Goal: Task Accomplishment & Management: Manage account settings

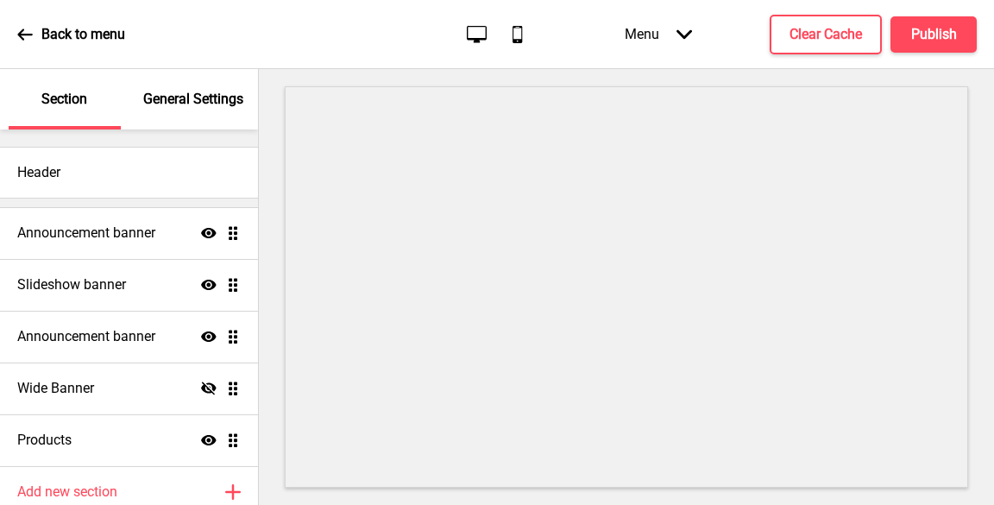
click at [115, 208] on div "Announcement banner Show Drag" at bounding box center [129, 233] width 258 height 52
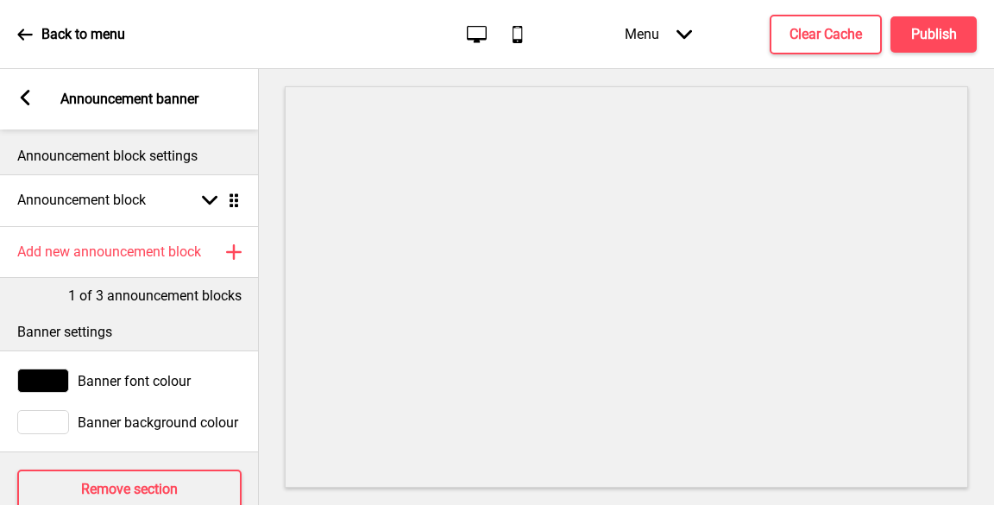
click at [21, 91] on rect at bounding box center [25, 98] width 16 height 16
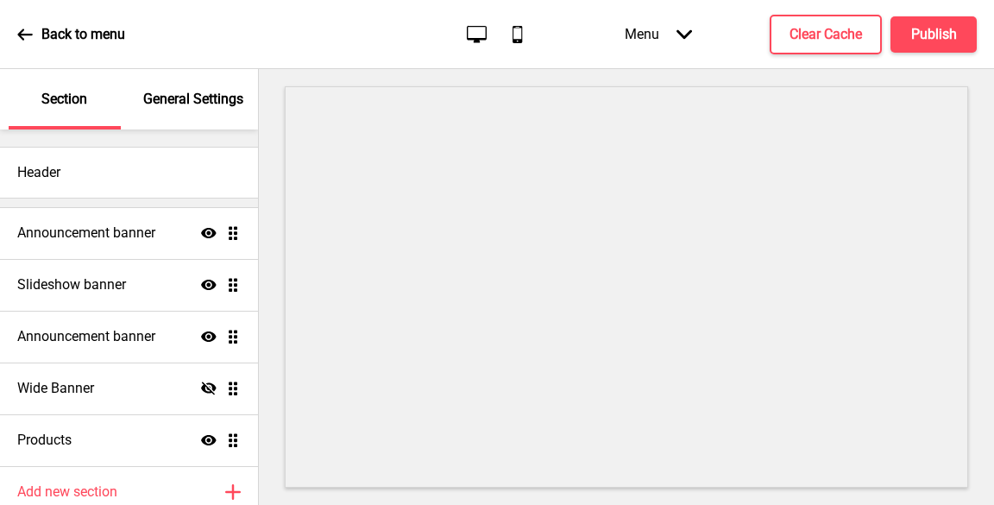
click at [21, 35] on icon at bounding box center [24, 33] width 15 height 11
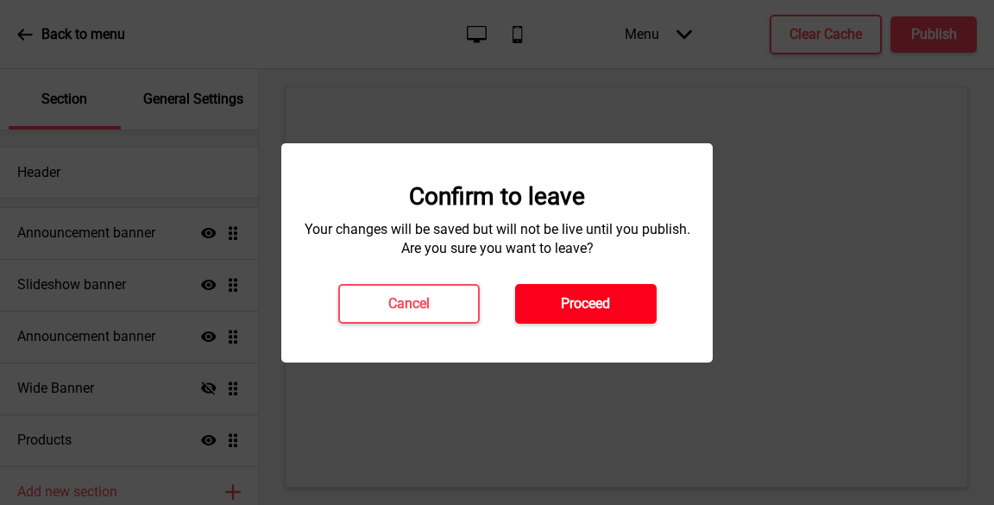
click at [580, 311] on h4 "Proceed" at bounding box center [585, 303] width 49 height 19
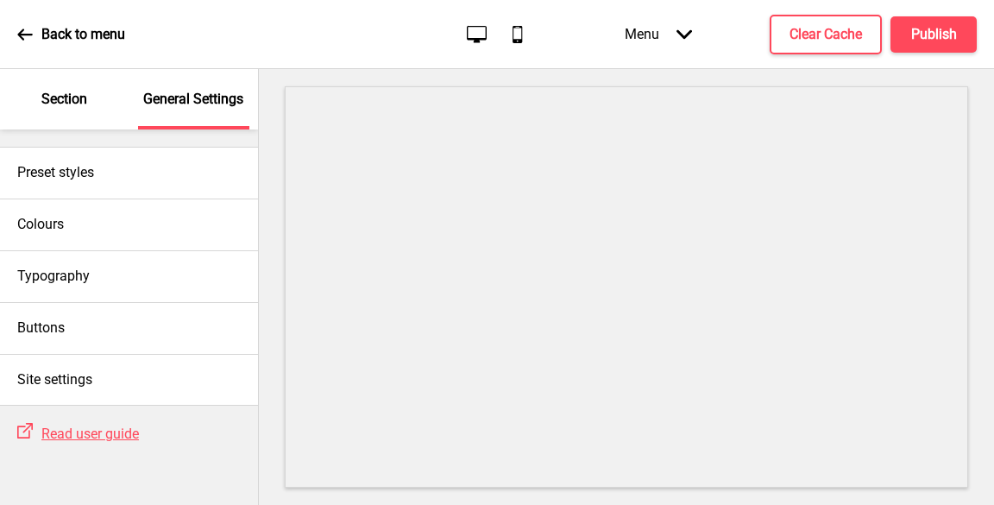
click at [62, 105] on p "Section" at bounding box center [64, 99] width 46 height 19
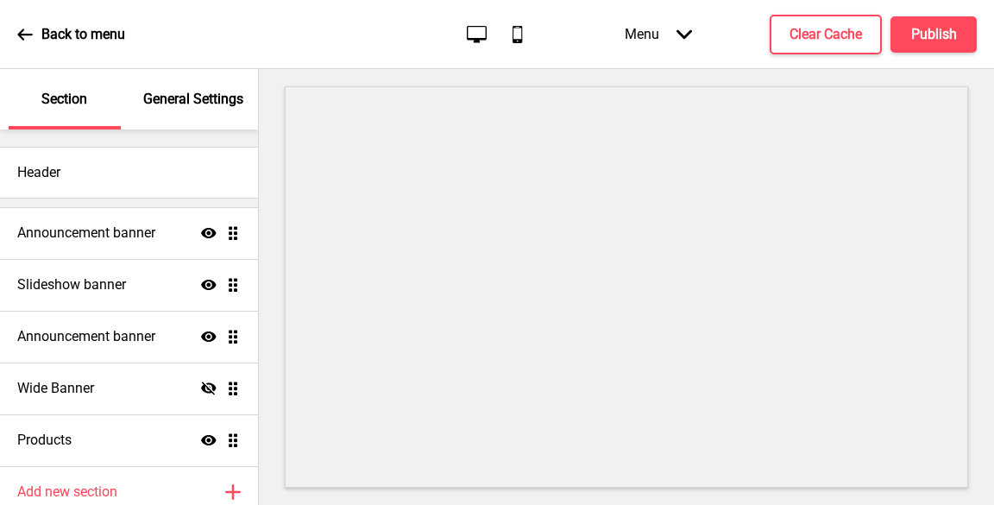
click at [26, 35] on icon at bounding box center [25, 35] width 16 height 16
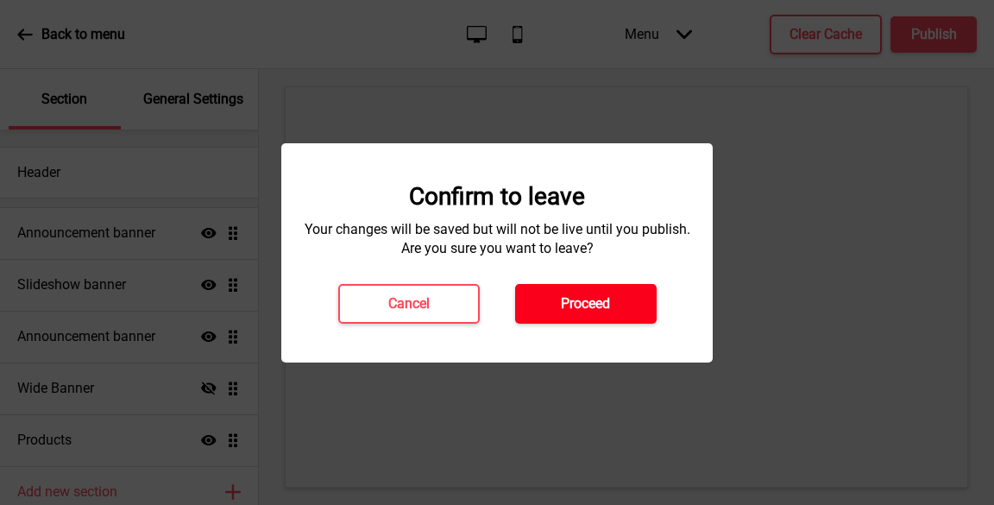
click at [580, 303] on h4 "Proceed" at bounding box center [585, 303] width 49 height 19
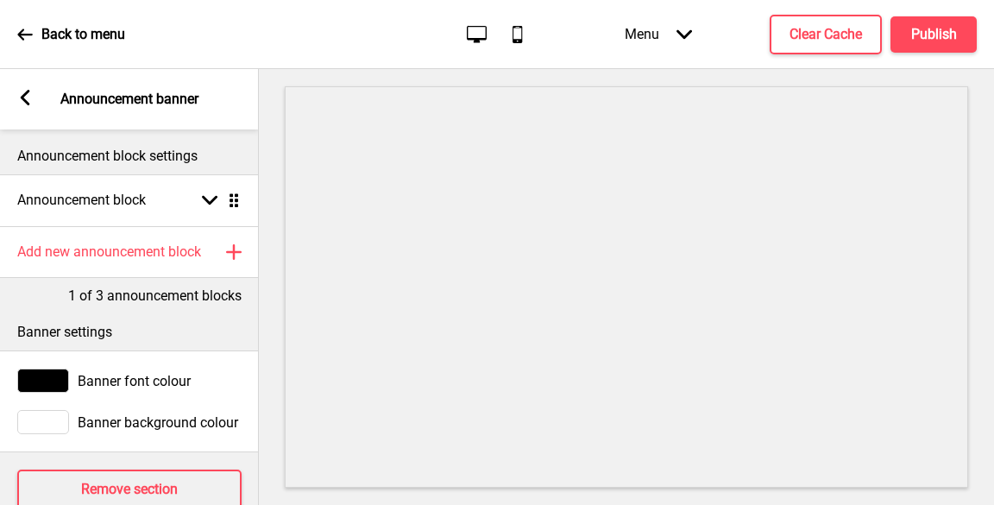
click at [678, 35] on icon "Arrow down" at bounding box center [685, 35] width 16 height 16
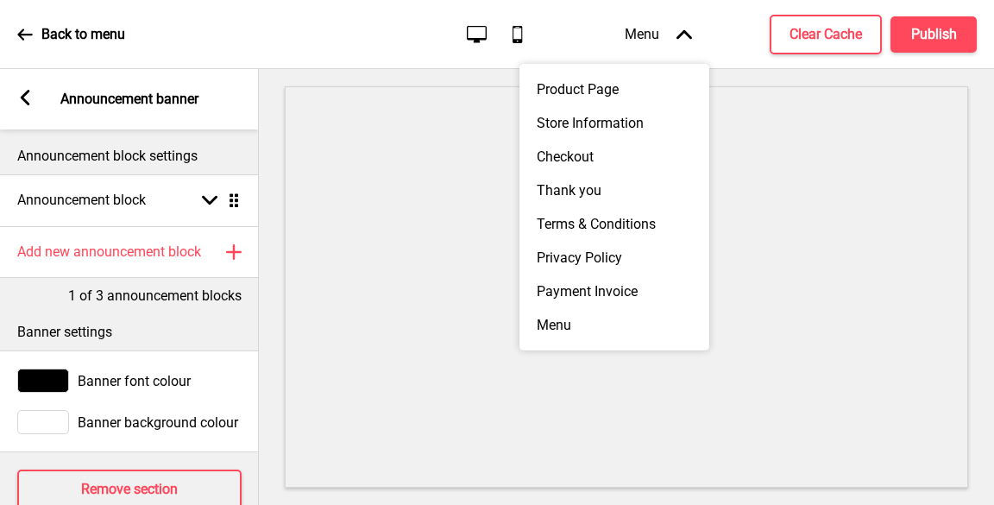
click at [678, 35] on icon at bounding box center [685, 33] width 16 height 9
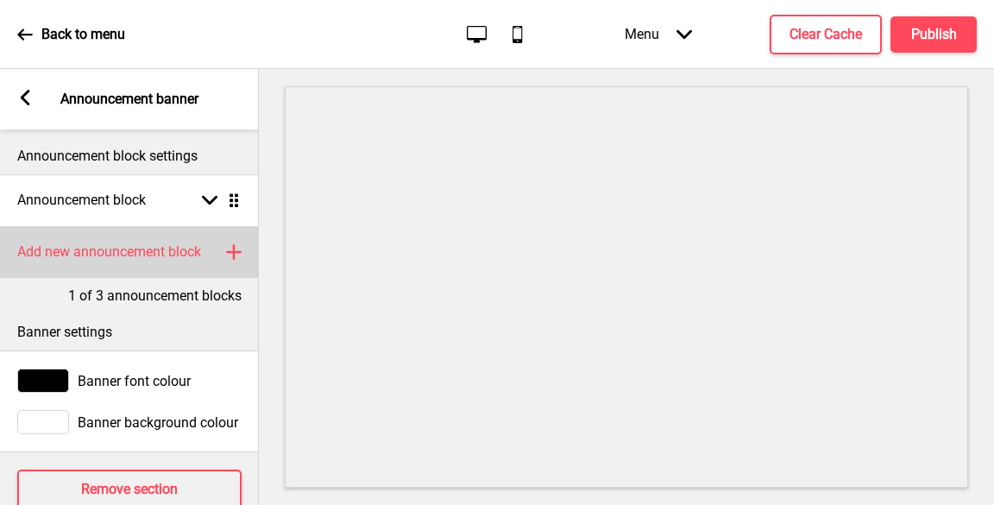
scroll to position [51, 0]
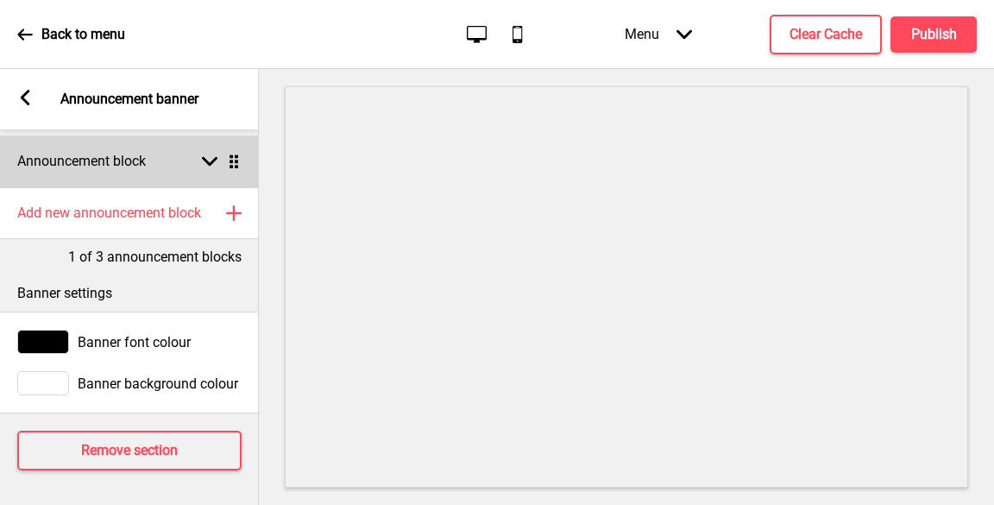
click at [195, 155] on div "Arrow down Drag" at bounding box center [217, 162] width 48 height 16
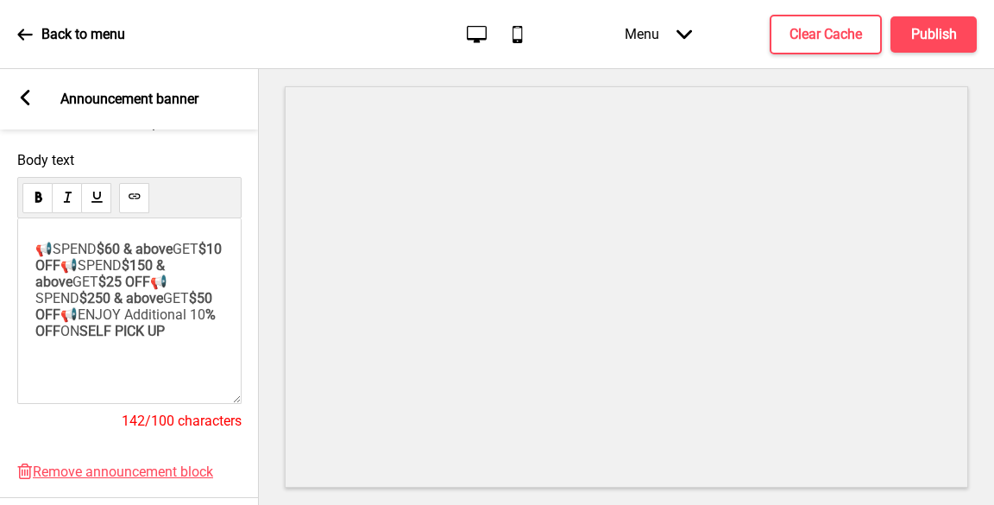
scroll to position [310, 0]
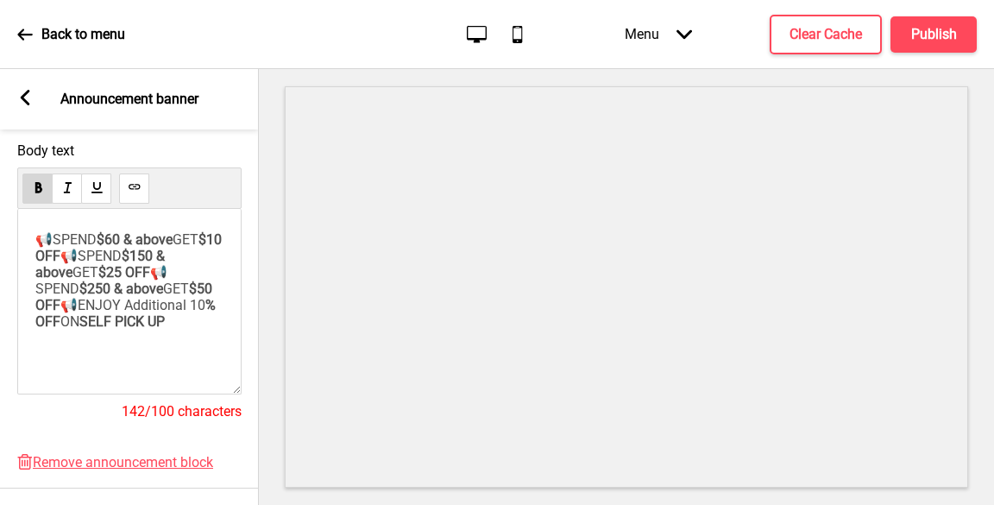
click at [59, 262] on span "$10 OFF" at bounding box center [130, 247] width 190 height 33
click at [120, 305] on p "📢SPEND $60 & above GET 15% OFF 📢SPEND $150 & above GET $25 OFF 📢SPEND $250 & ab…" at bounding box center [129, 288] width 188 height 115
drag, startPoint x: 67, startPoint y: 263, endPoint x: 36, endPoint y: 262, distance: 31.1
click at [36, 262] on p "📢SPEND $60 & above GET 15% OFF 📢SPEND $150 & above GET $25 OFF 📢SPEND $250 & ab…" at bounding box center [129, 288] width 188 height 115
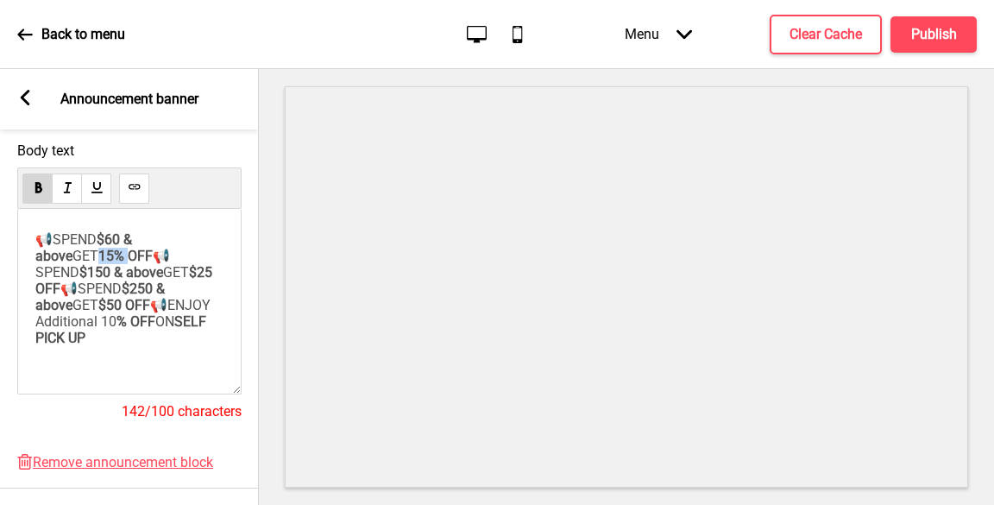
click at [85, 297] on span "📢SPEND" at bounding box center [90, 289] width 61 height 16
click at [123, 280] on span "$150 & above" at bounding box center [121, 272] width 84 height 16
click at [122, 313] on span "$250 & above" at bounding box center [101, 297] width 133 height 33
click at [98, 313] on span "$50 OFF" at bounding box center [124, 305] width 52 height 16
click at [84, 297] on span "$25 OFF" at bounding box center [125, 280] width 180 height 33
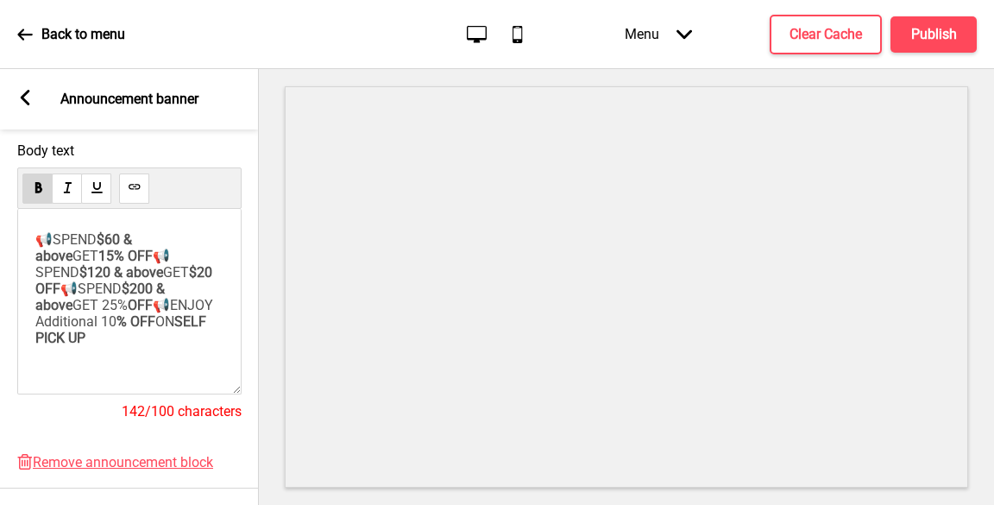
click at [69, 297] on span "$20 OFF" at bounding box center [125, 280] width 180 height 33
click at [79, 297] on span "20 OFF" at bounding box center [121, 280] width 173 height 33
drag, startPoint x: 90, startPoint y: 336, endPoint x: 59, endPoint y: 335, distance: 31.1
click at [59, 335] on p "📢SPEND $60 & above GET 15% OFF 📢SPEND $120 & above GET 20% OFF 📢SPEND $200 & ab…" at bounding box center [129, 296] width 188 height 131
click at [155, 330] on span "% OFF" at bounding box center [136, 321] width 39 height 16
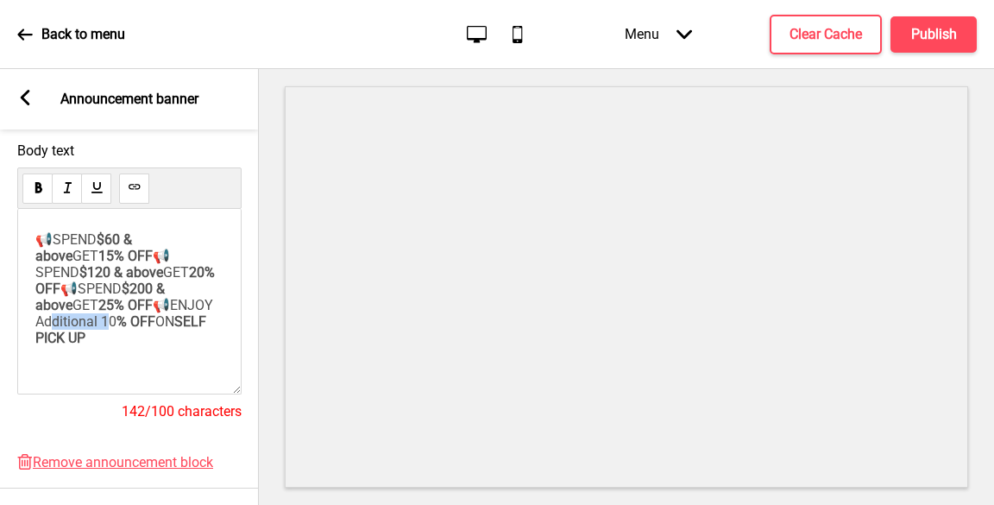
drag, startPoint x: 163, startPoint y: 353, endPoint x: 104, endPoint y: 352, distance: 58.7
click at [104, 330] on span "📢ENJOY Additional 10" at bounding box center [125, 313] width 181 height 33
drag, startPoint x: 126, startPoint y: 351, endPoint x: 98, endPoint y: 350, distance: 27.6
click at [98, 346] on p "📢SPEND $60 & above GET 15% OFF 📢SPEND $120 & above GET 20% OFF 📢SPEND $200 & ab…" at bounding box center [129, 288] width 188 height 115
click at [195, 363] on p "📢SPEND $60 & above GET 15% OFF 📢SPEND $120 & above GET 20% OFF 📢SPEND $200 & ab…" at bounding box center [129, 296] width 188 height 131
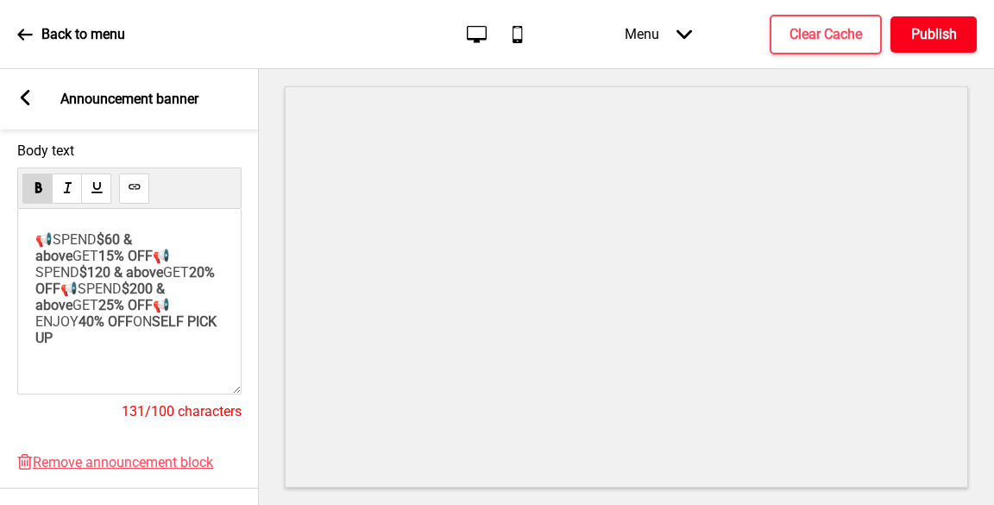
click at [926, 35] on h4 "Publish" at bounding box center [935, 34] width 46 height 19
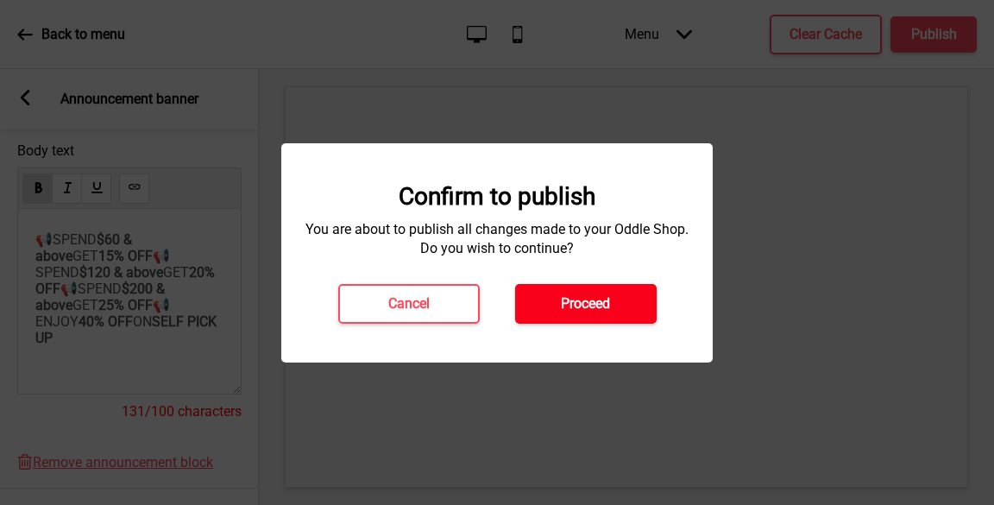
click at [644, 287] on button "Proceed" at bounding box center [586, 304] width 142 height 40
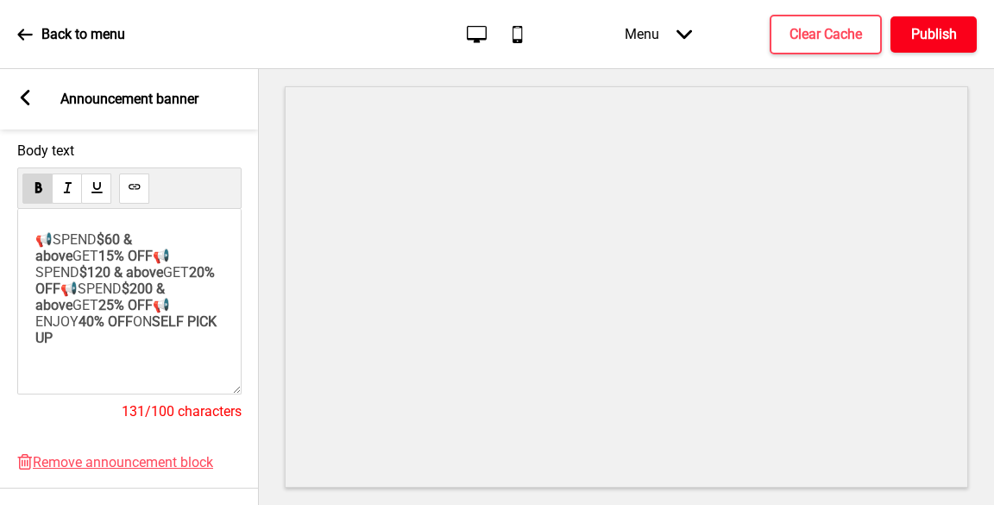
click at [933, 31] on h4 "Publish" at bounding box center [935, 34] width 46 height 19
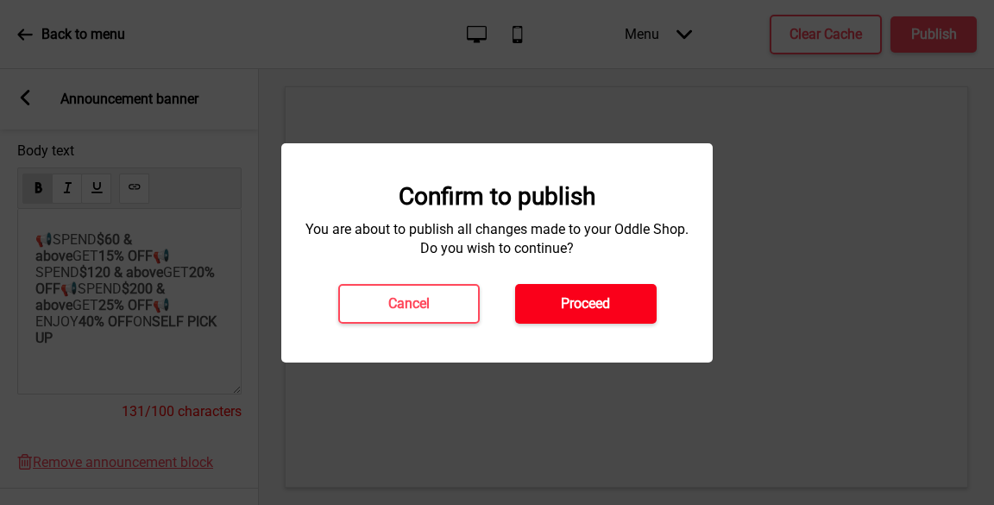
click at [612, 289] on button "Proceed" at bounding box center [586, 304] width 142 height 40
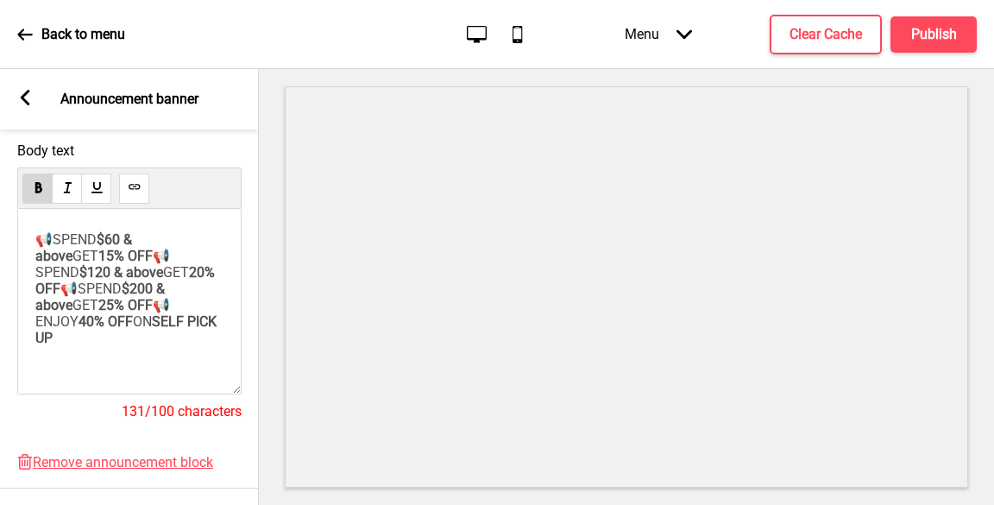
click at [22, 35] on icon at bounding box center [24, 33] width 15 height 11
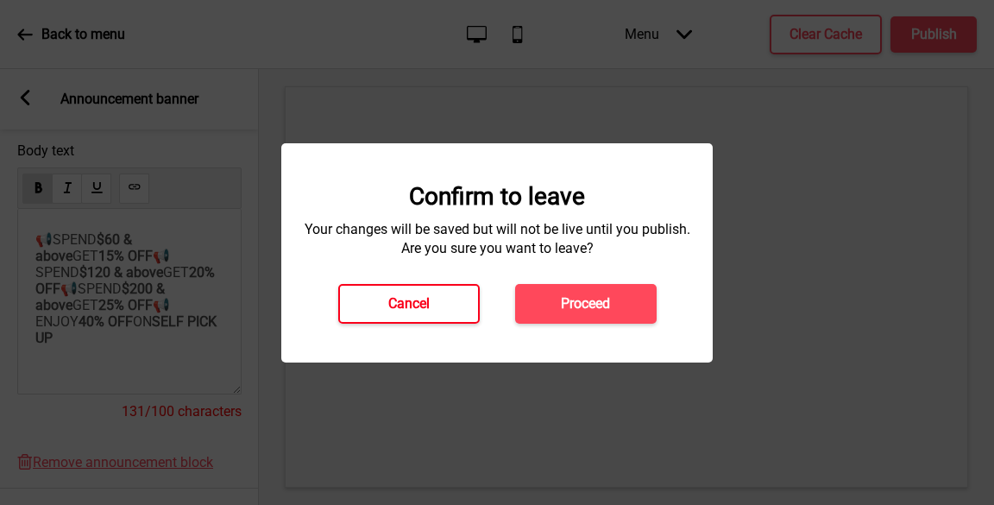
click at [459, 303] on button "Cancel" at bounding box center [409, 304] width 142 height 40
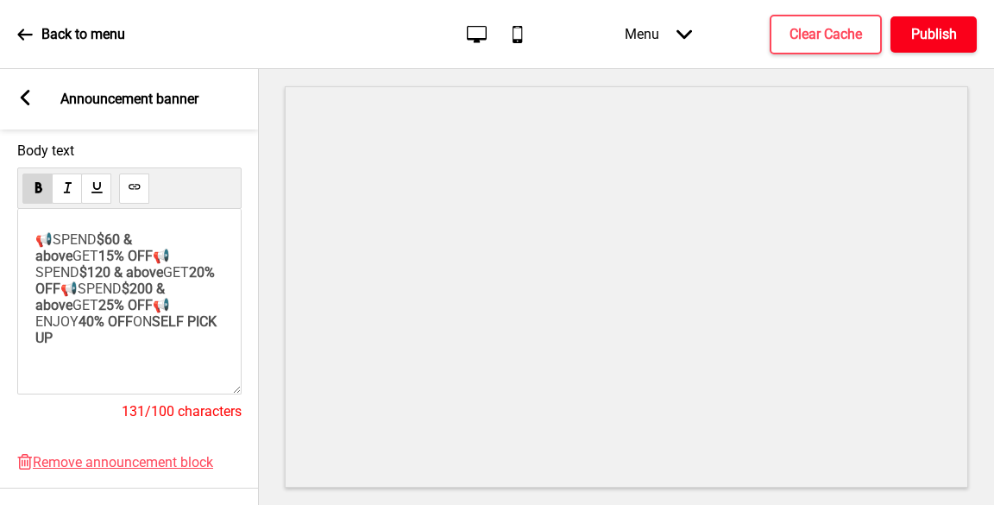
click at [937, 35] on h4 "Publish" at bounding box center [935, 34] width 46 height 19
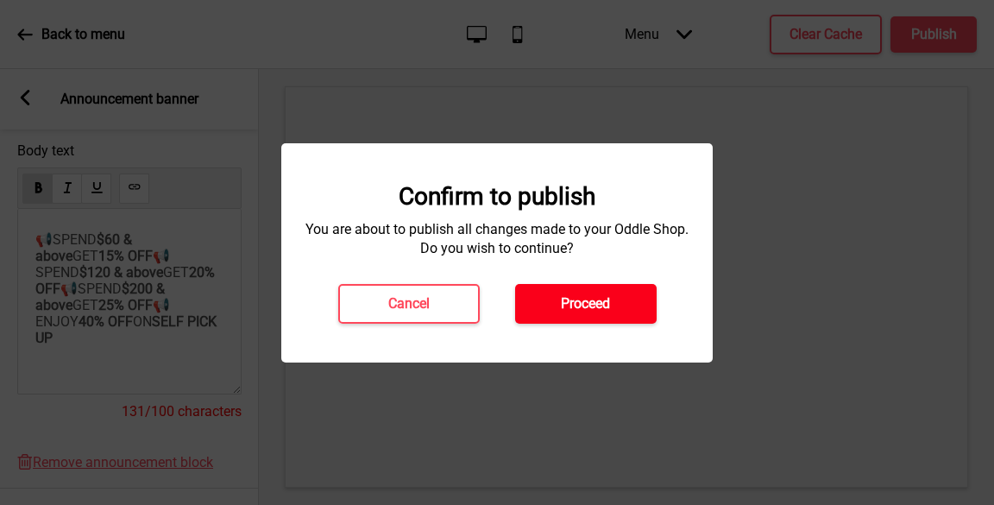
click at [620, 303] on button "Proceed" at bounding box center [586, 304] width 142 height 40
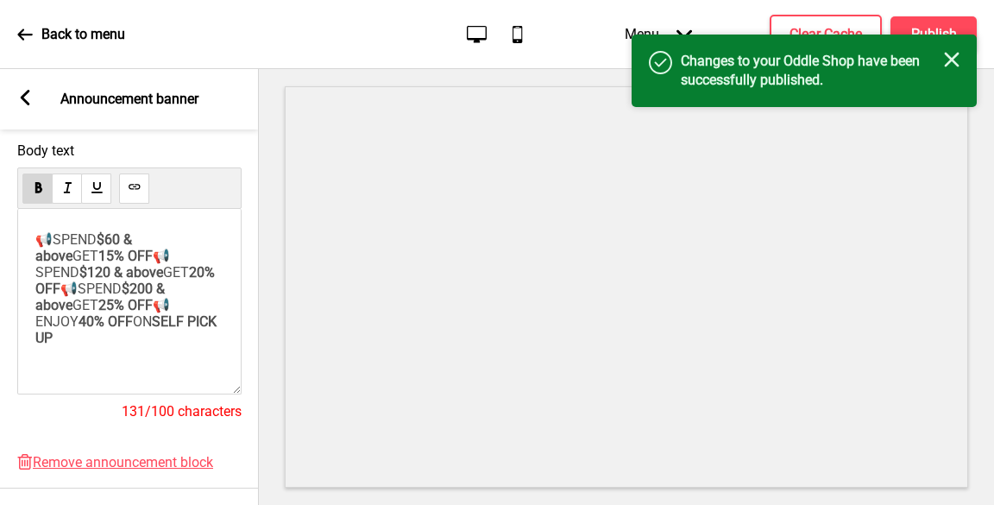
click at [678, 32] on icon at bounding box center [685, 33] width 16 height 9
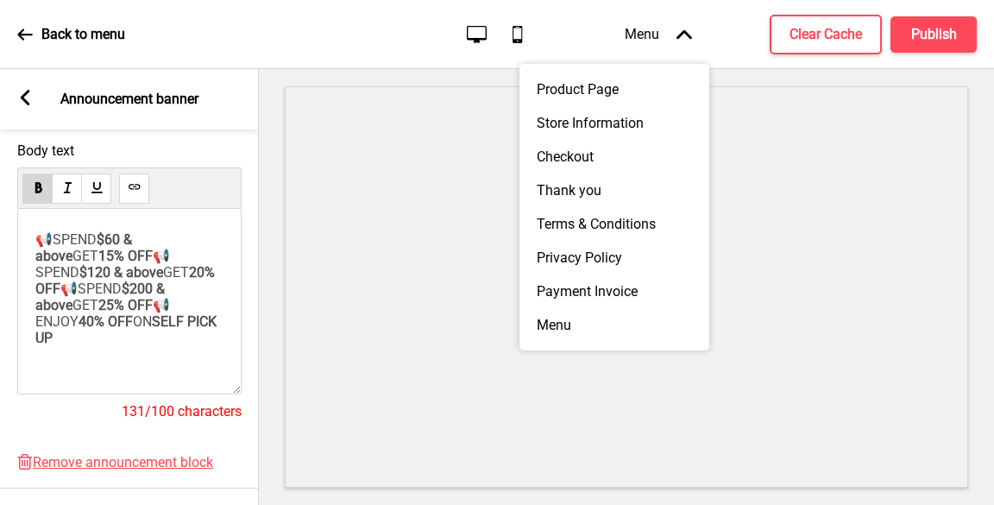
click at [678, 32] on icon "Arrow up" at bounding box center [685, 35] width 16 height 16
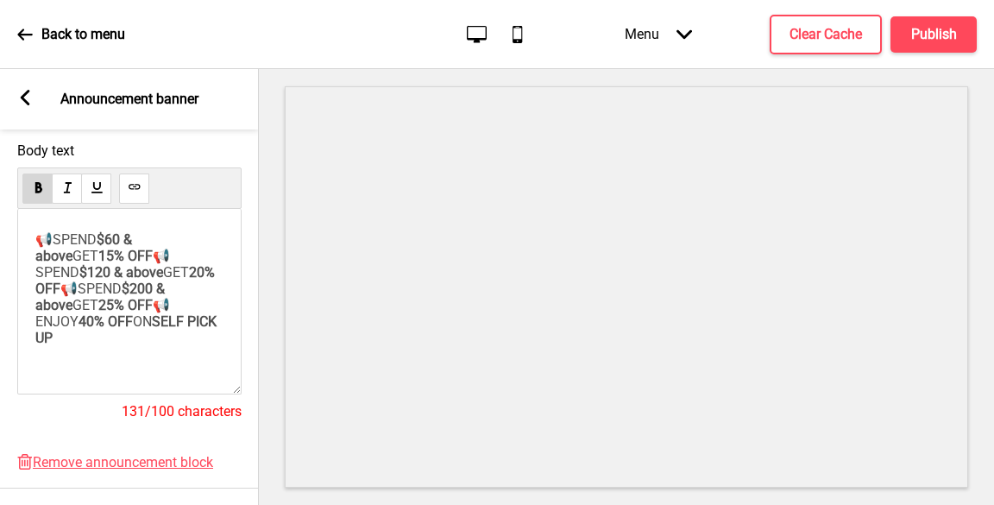
click at [73, 37] on p "Back to menu" at bounding box center [83, 34] width 84 height 19
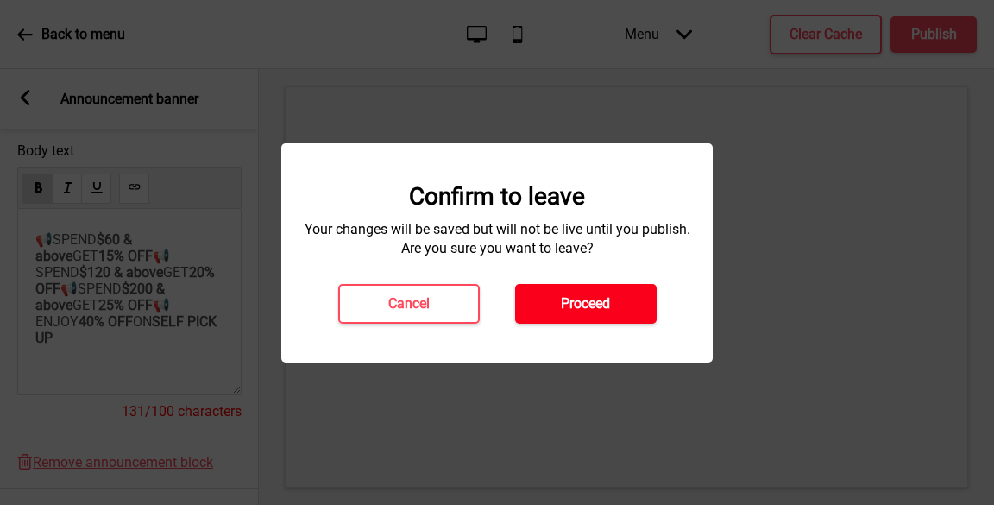
click at [541, 297] on button "Proceed" at bounding box center [586, 304] width 142 height 40
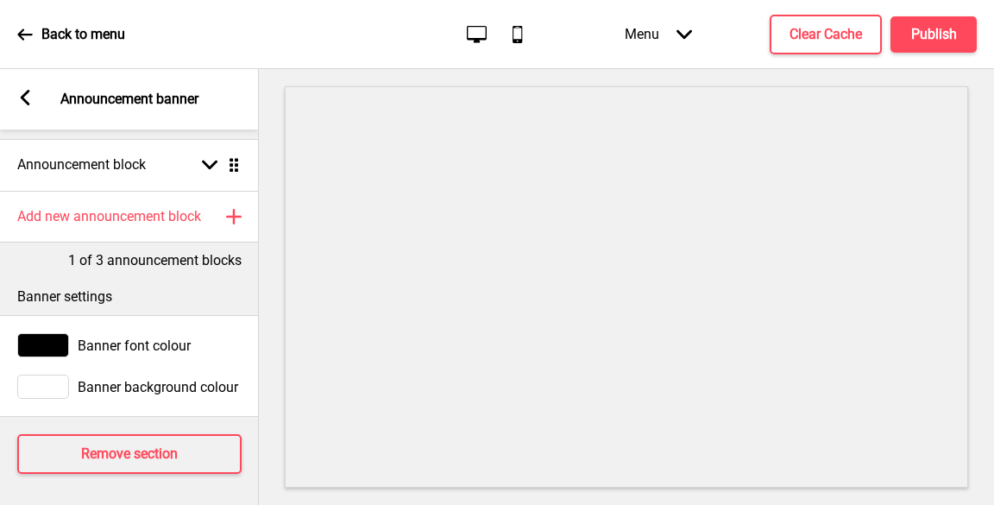
scroll to position [51, 0]
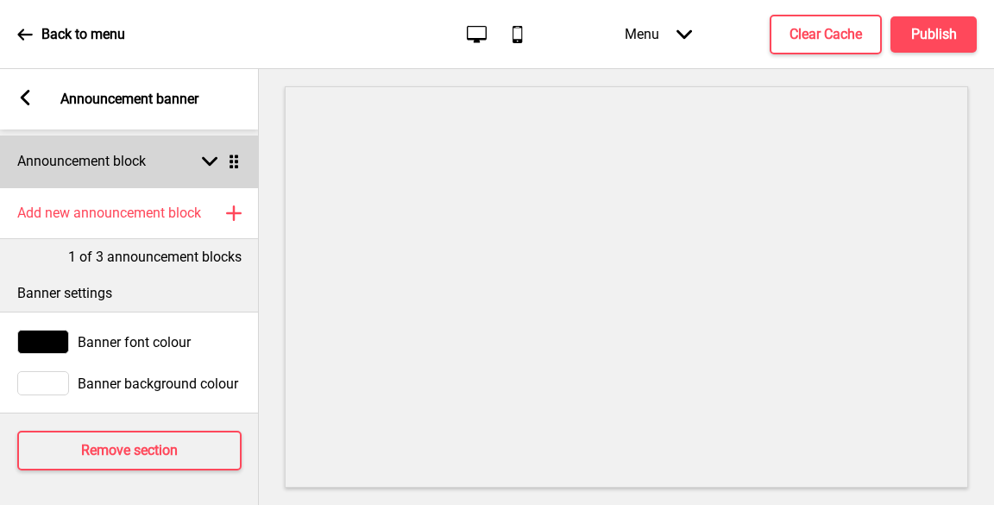
click at [205, 157] on icon at bounding box center [210, 161] width 16 height 9
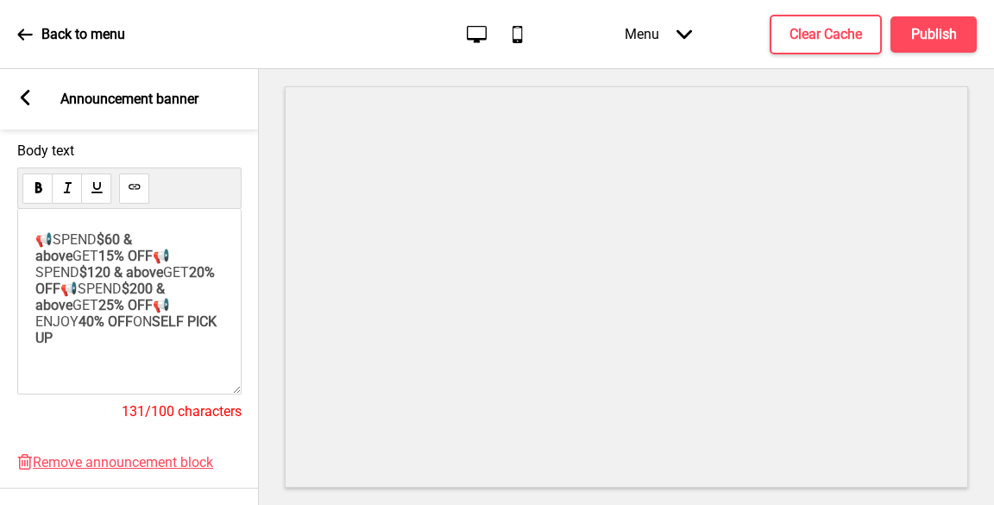
scroll to position [33, 0]
click at [110, 319] on span "40% OFF" at bounding box center [106, 321] width 54 height 16
drag, startPoint x: 120, startPoint y: 320, endPoint x: 100, endPoint y: 319, distance: 19.9
click at [100, 319] on p "📢SPEND $60 & above GET 15% OFF 📢SPEND $120 & above GET 20% OFF 📢SPEND $200 & ab…" at bounding box center [129, 288] width 188 height 115
click at [930, 33] on h4 "Publish" at bounding box center [935, 34] width 46 height 19
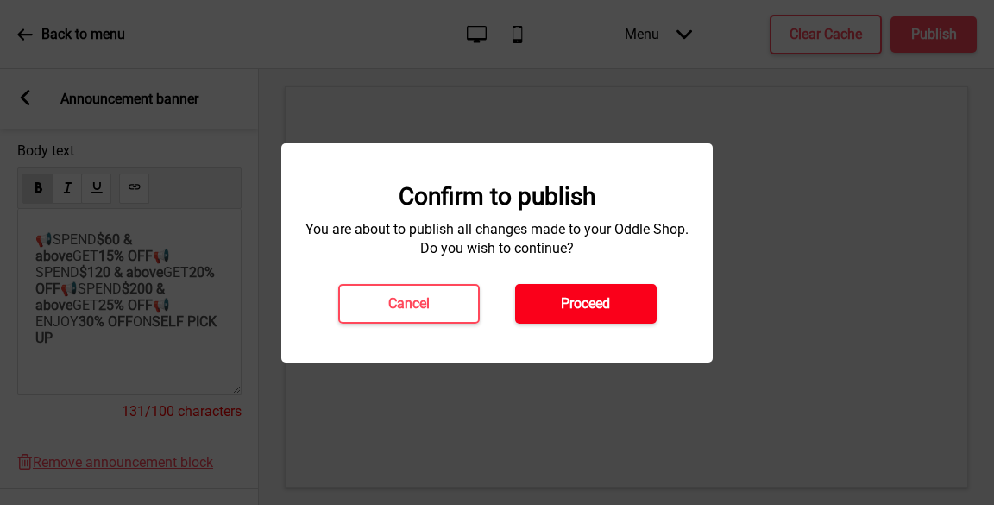
click at [616, 296] on button "Proceed" at bounding box center [586, 304] width 142 height 40
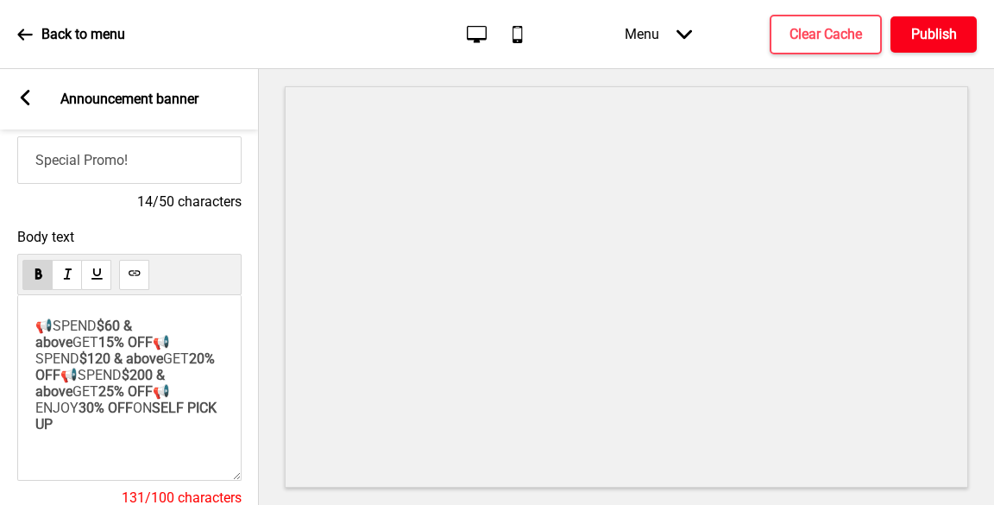
scroll to position [0, 0]
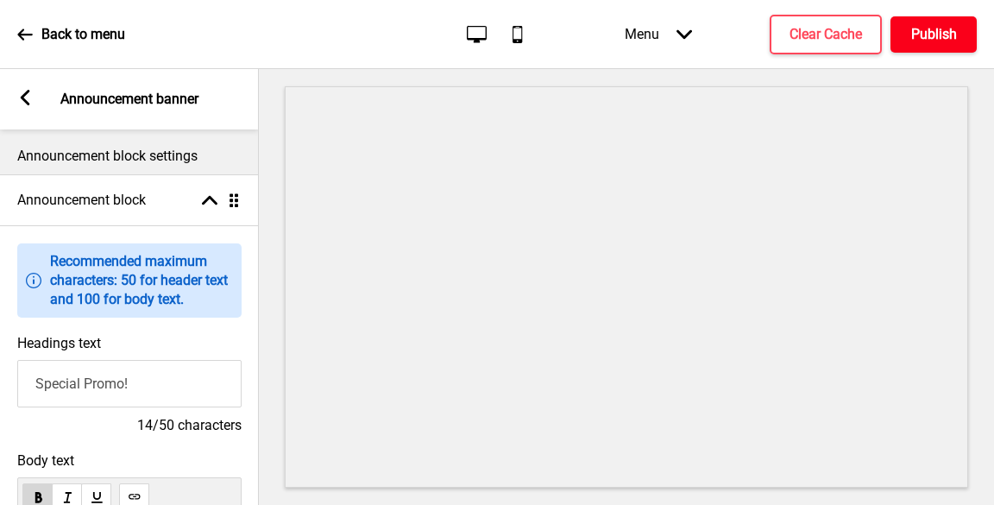
click at [930, 27] on h4 "Publish" at bounding box center [935, 34] width 46 height 19
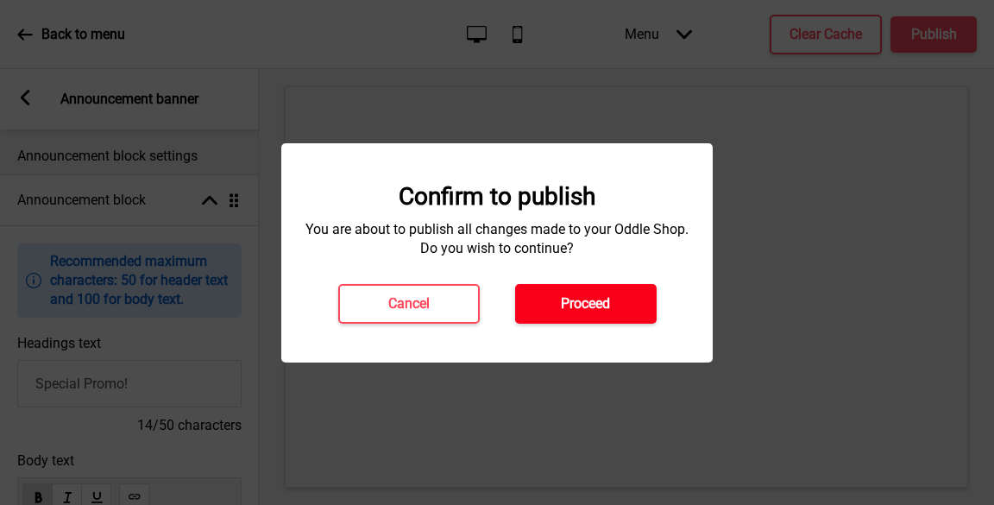
click at [612, 323] on button "Proceed" at bounding box center [586, 304] width 142 height 40
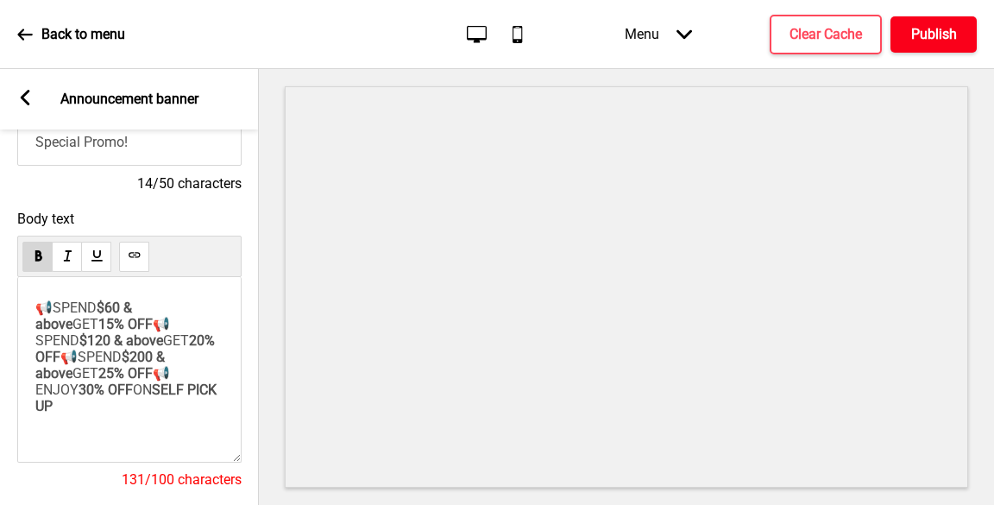
scroll to position [173, 0]
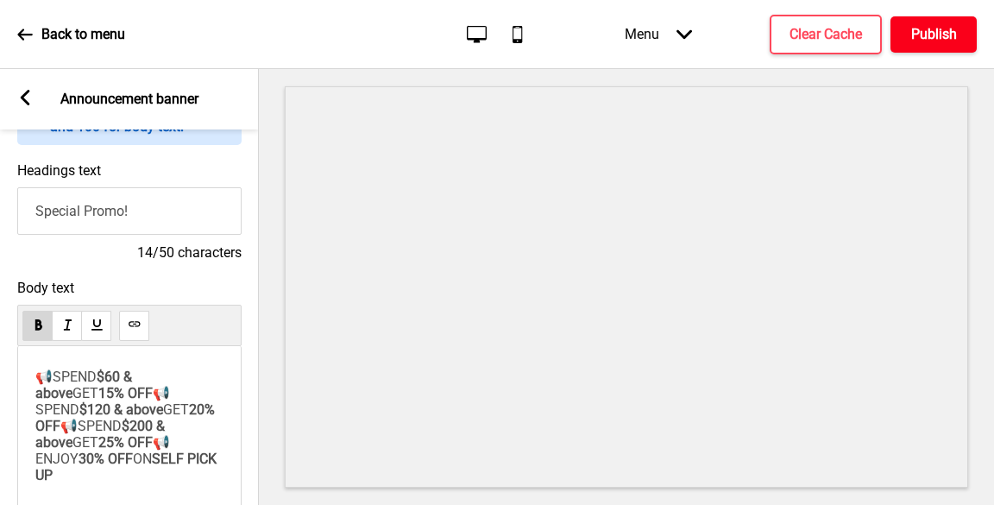
click at [952, 43] on button "Publish" at bounding box center [934, 34] width 86 height 36
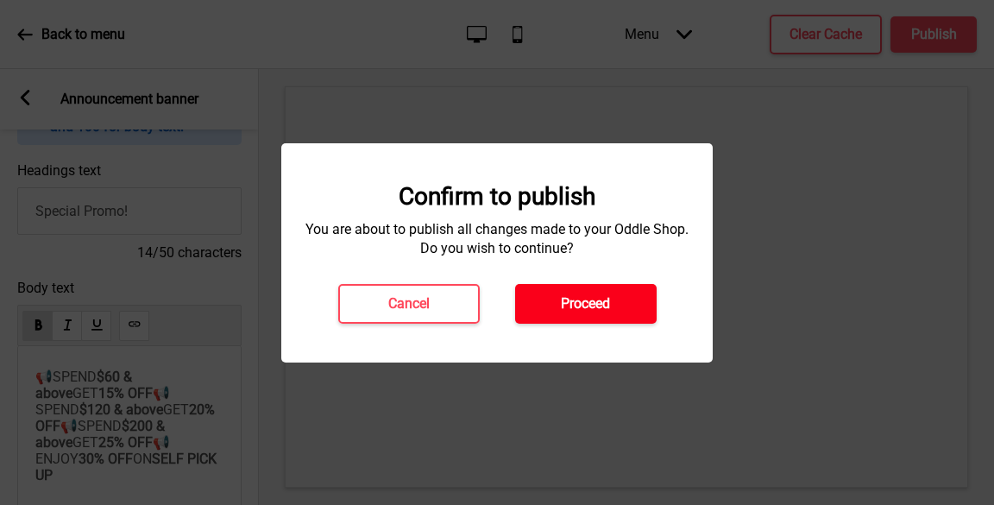
click at [562, 299] on h4 "Proceed" at bounding box center [585, 303] width 49 height 19
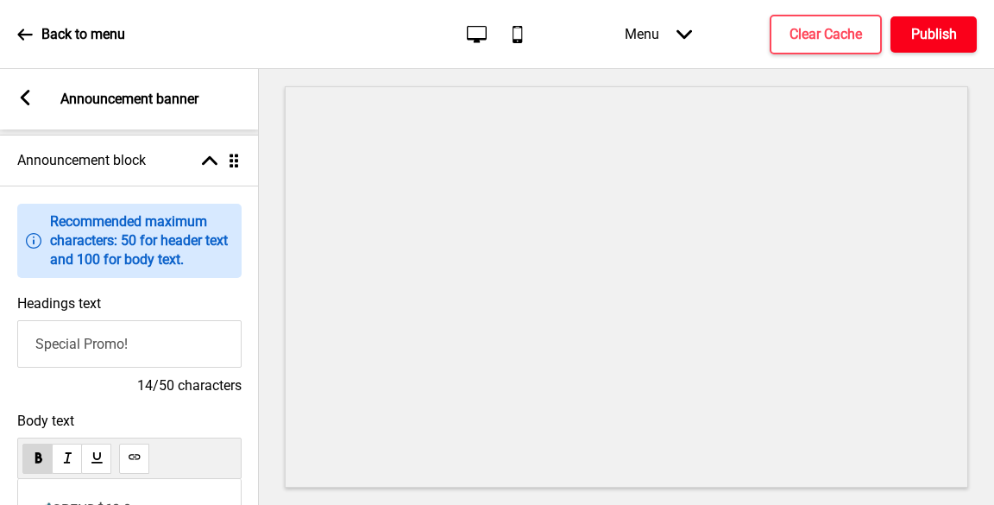
scroll to position [0, 0]
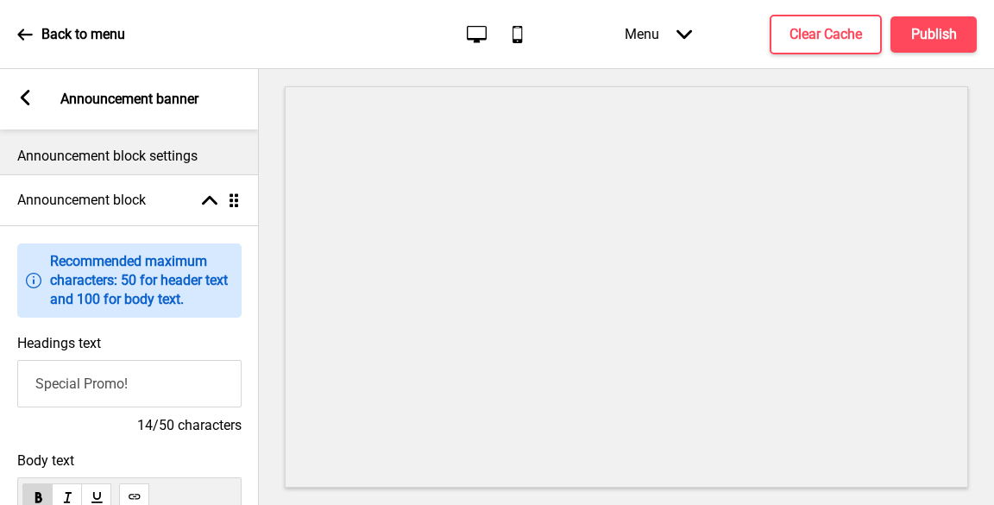
click at [27, 29] on icon at bounding box center [25, 35] width 16 height 16
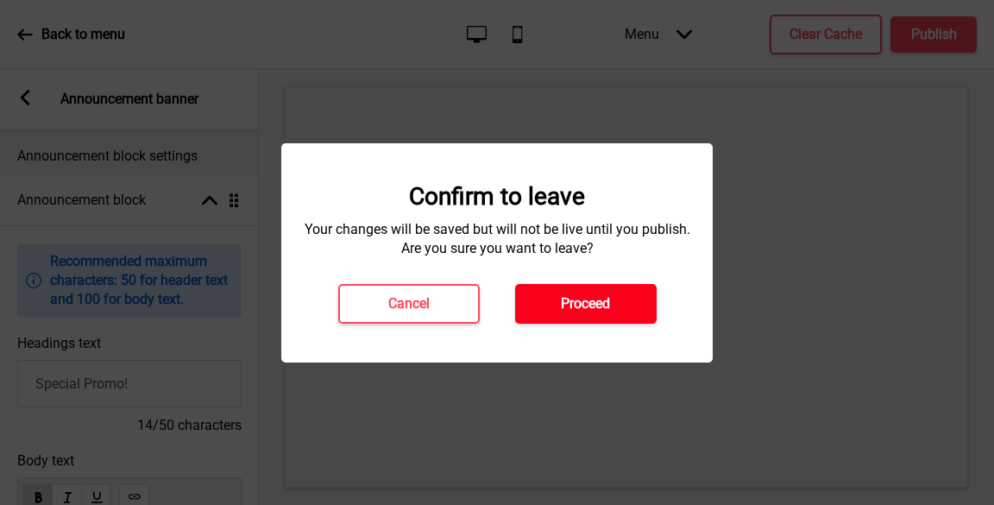
click at [608, 298] on h4 "Proceed" at bounding box center [585, 303] width 49 height 19
